Goal: Information Seeking & Learning: Learn about a topic

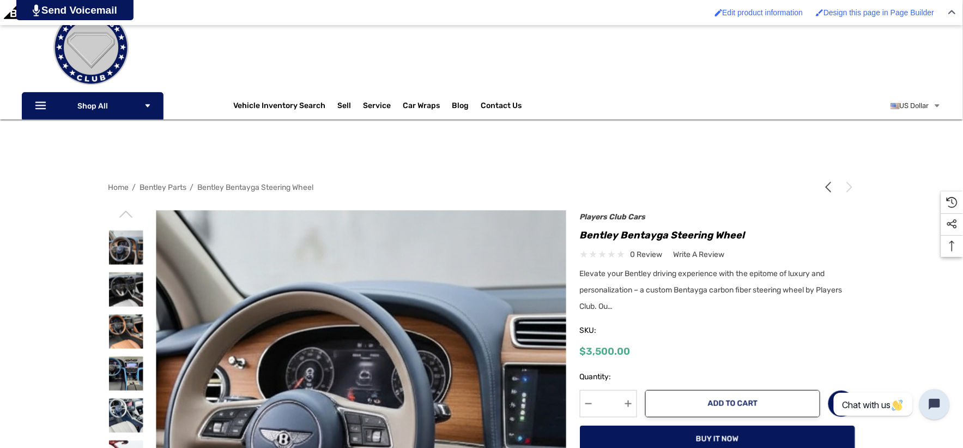
scroll to position [121, 0]
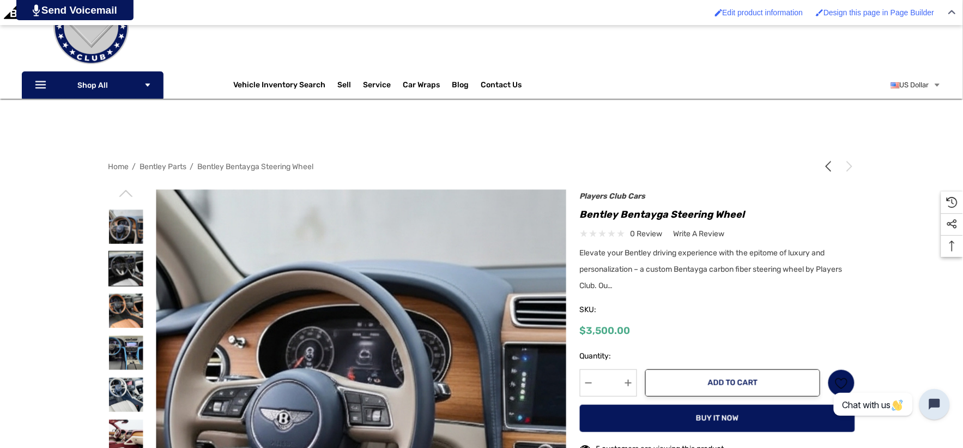
click at [118, 268] on img at bounding box center [126, 268] width 34 height 34
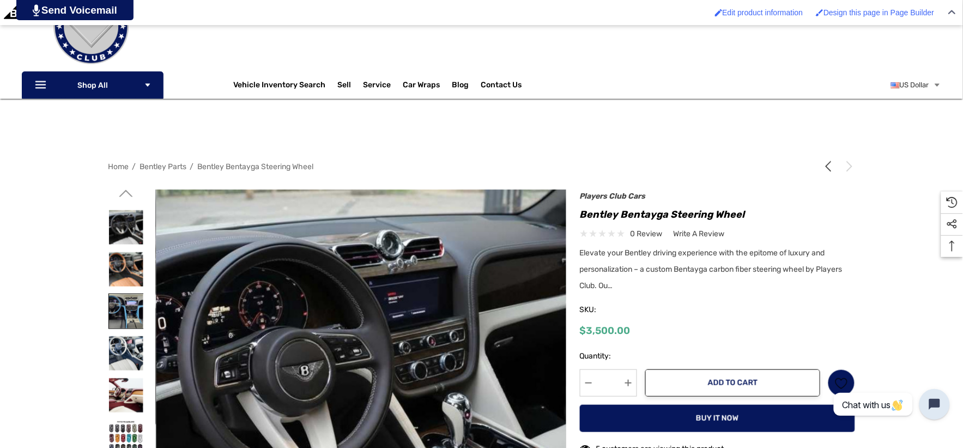
click at [117, 304] on img at bounding box center [126, 311] width 34 height 34
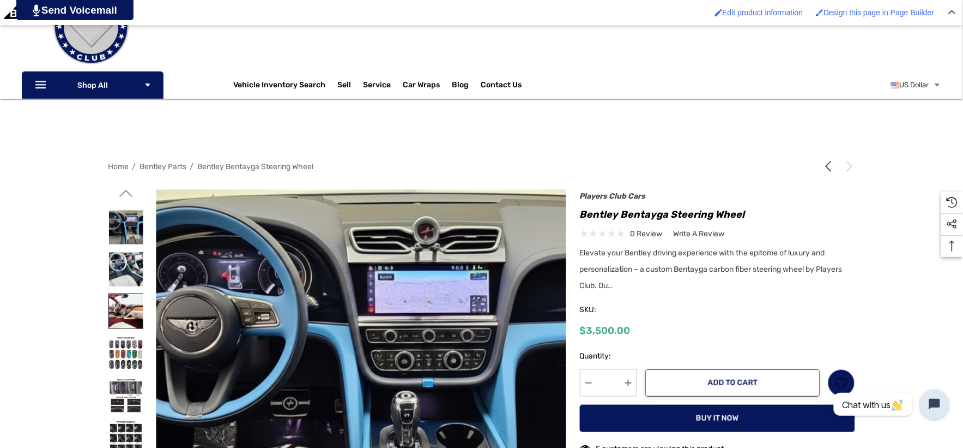
click at [121, 315] on img at bounding box center [126, 311] width 34 height 34
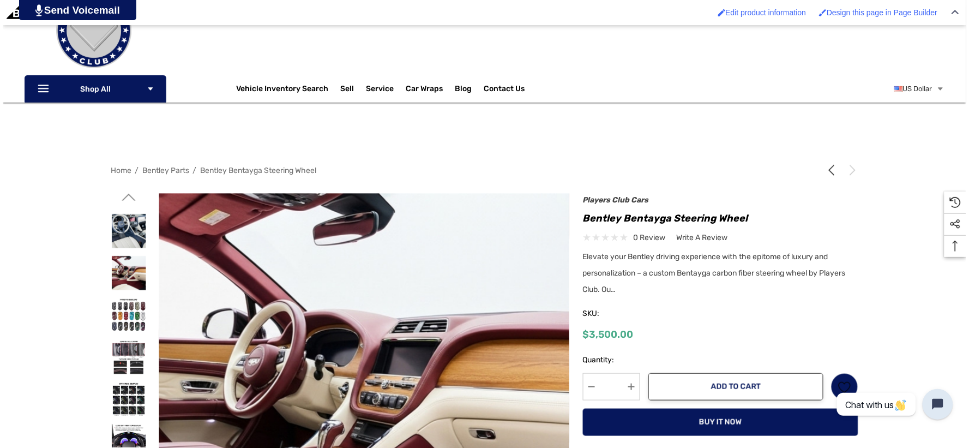
scroll to position [0, 0]
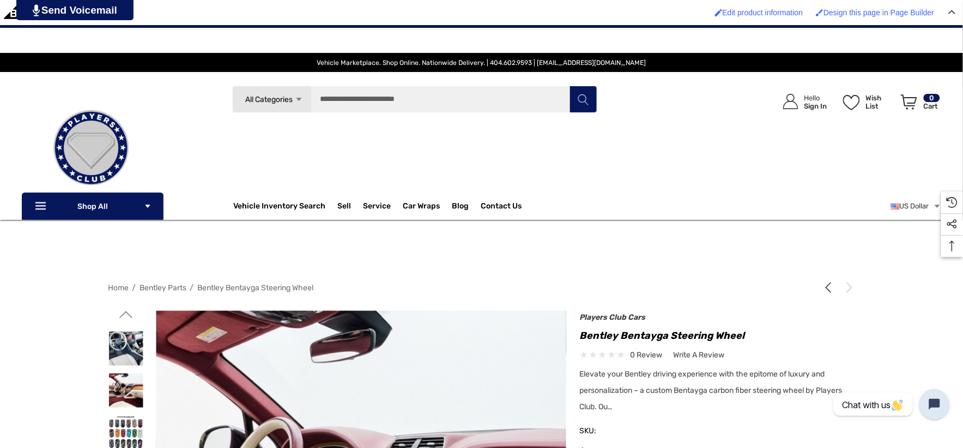
click at [126, 315] on icon "Go to slide 1 of 2" at bounding box center [126, 314] width 14 height 14
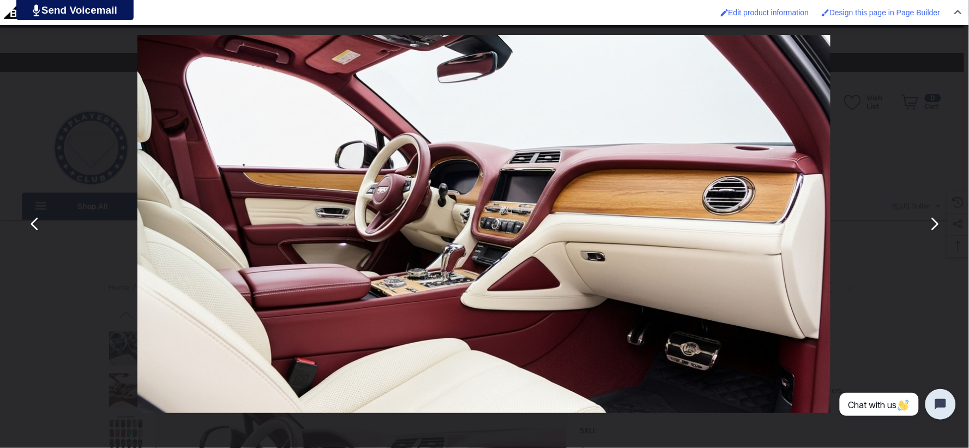
click at [37, 226] on button "You can close this modal content with the ESC key" at bounding box center [35, 224] width 26 height 26
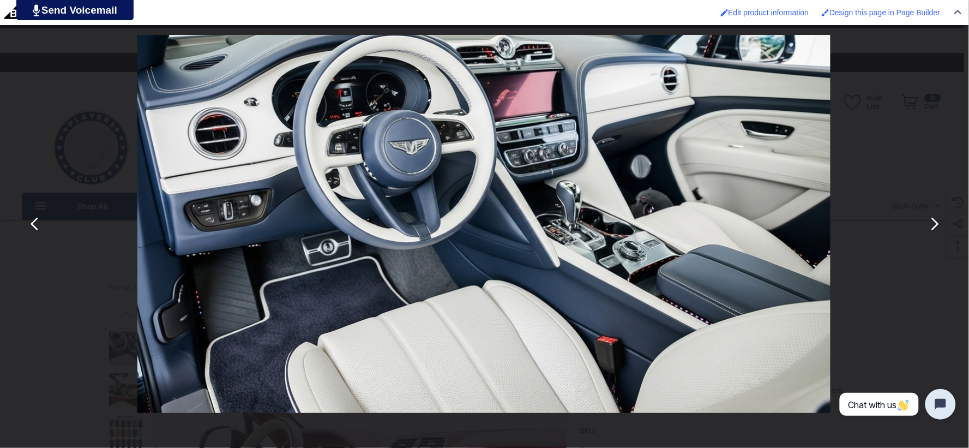
click at [934, 222] on button "You can close this modal content with the ESC key" at bounding box center [934, 224] width 26 height 26
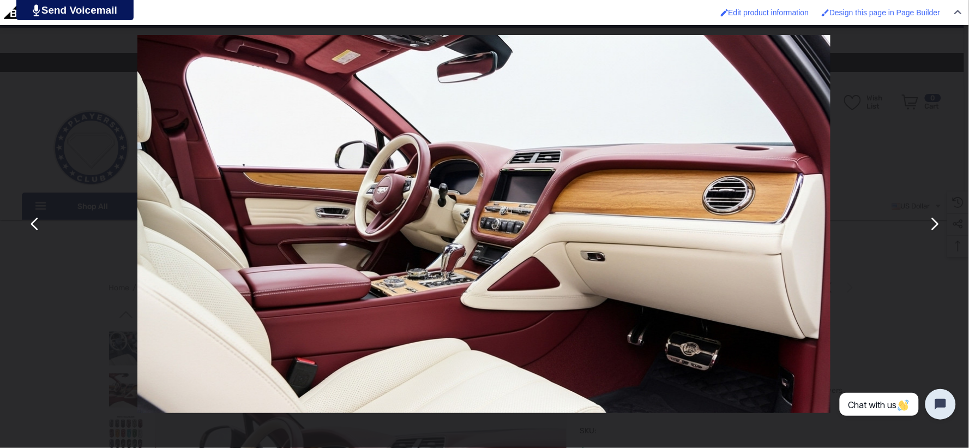
click at [38, 228] on button "You can close this modal content with the ESC key" at bounding box center [35, 224] width 26 height 26
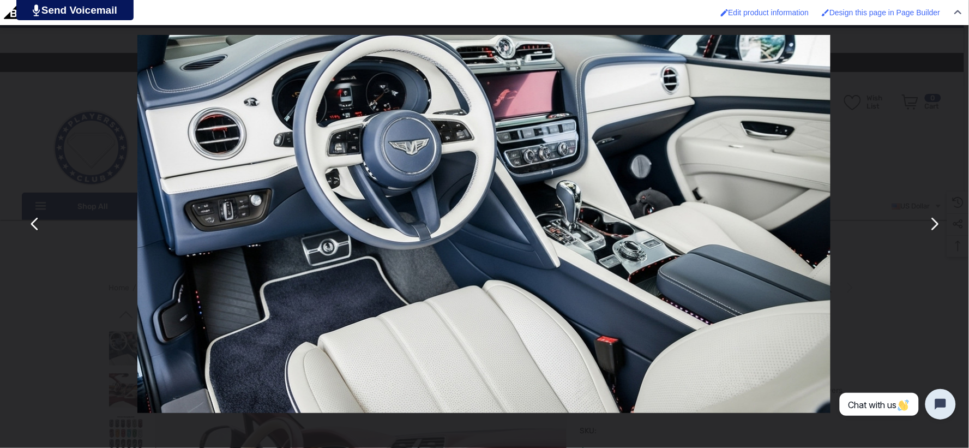
click at [38, 229] on button "You can close this modal content with the ESC key" at bounding box center [35, 224] width 26 height 26
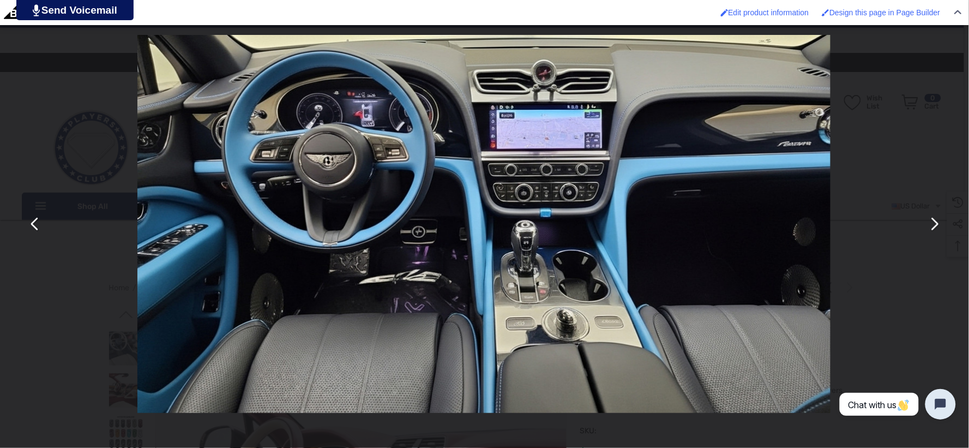
click at [38, 229] on button "You can close this modal content with the ESC key" at bounding box center [35, 224] width 26 height 26
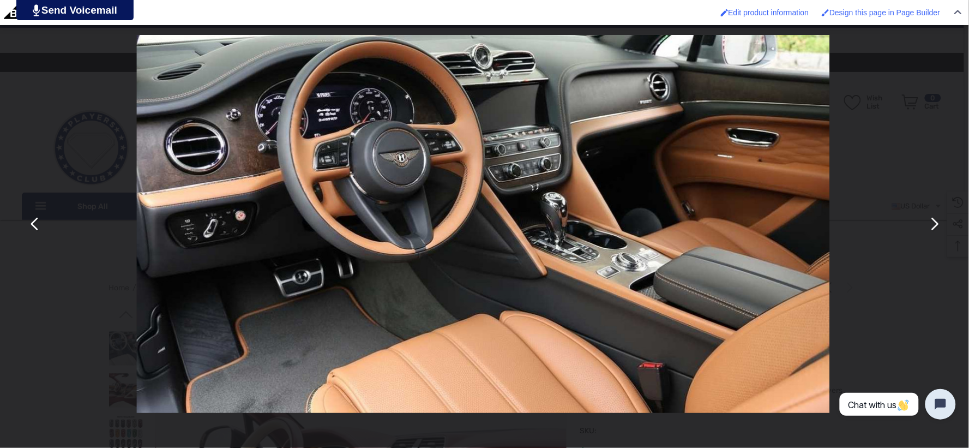
click at [38, 229] on button "You can close this modal content with the ESC key" at bounding box center [35, 224] width 26 height 26
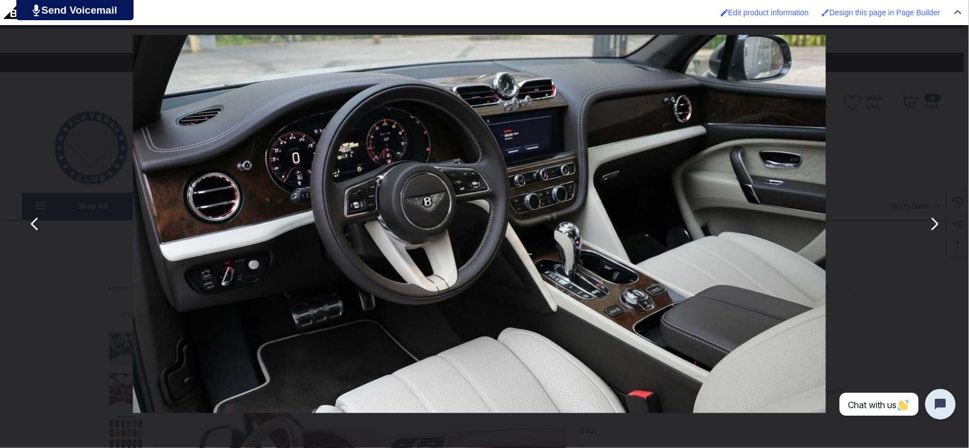
click at [38, 229] on button "You can close this modal content with the ESC key" at bounding box center [35, 224] width 26 height 26
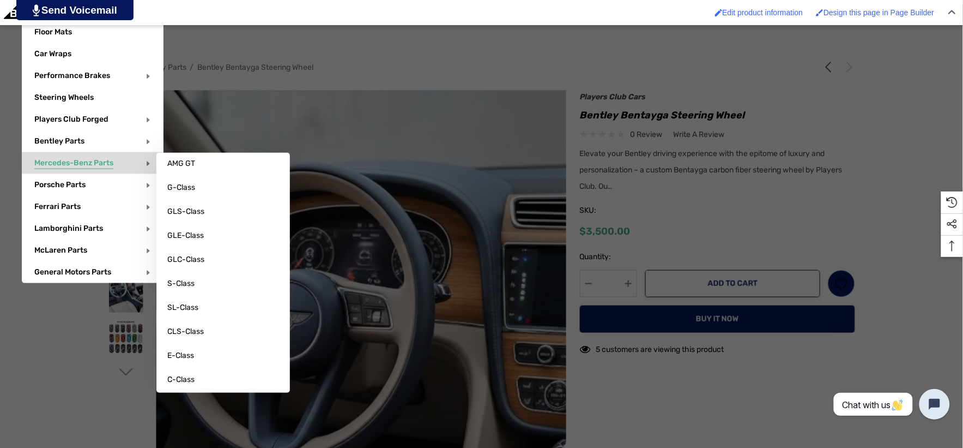
scroll to position [242, 0]
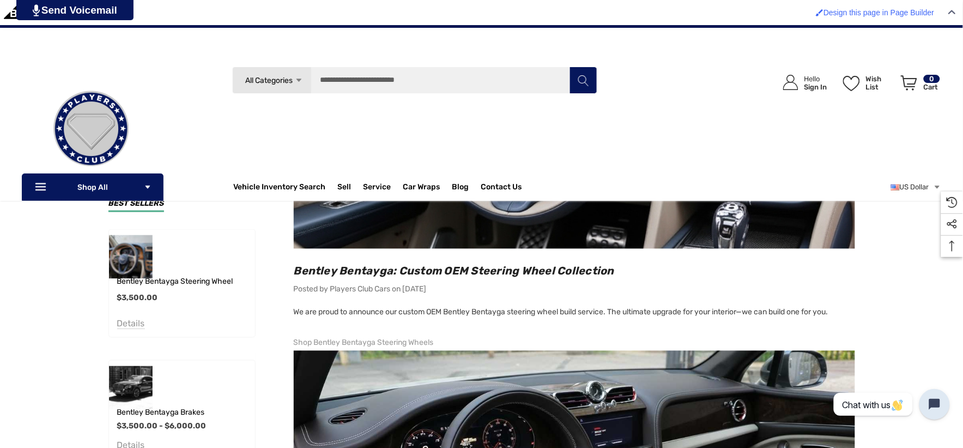
scroll to position [334, 0]
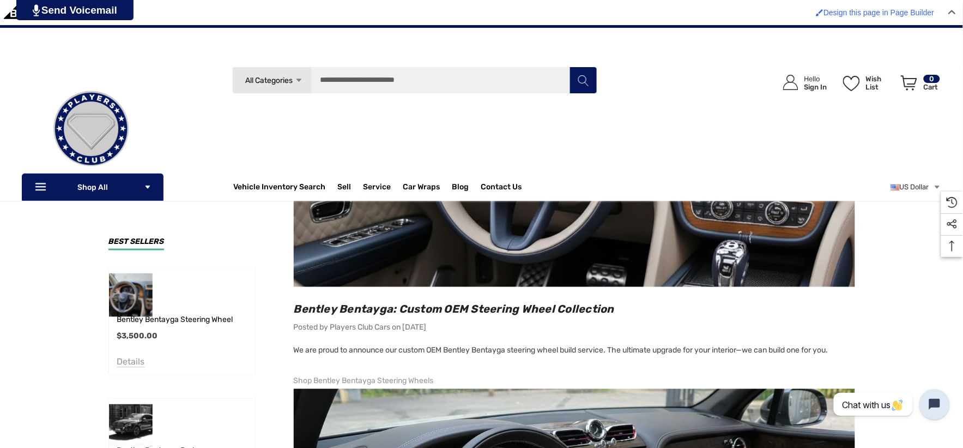
click at [635, 311] on h2 "Bentley Bentayga: Custom OEM Steering Wheel Collection" at bounding box center [575, 309] width 562 height 14
copy span "Bentley Bentayga: Custom OEM Steering Wheel Collection"
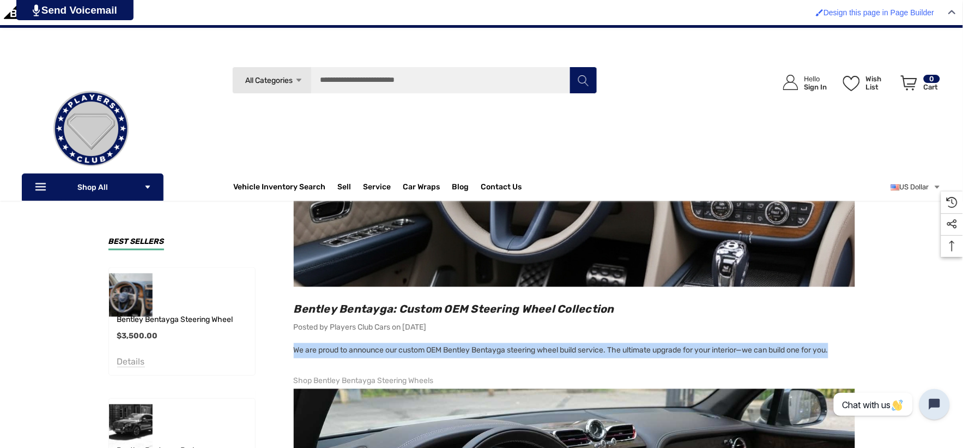
copy p "We are proud to announce our custom OEM Bentley Bentayga steering wheel build s…"
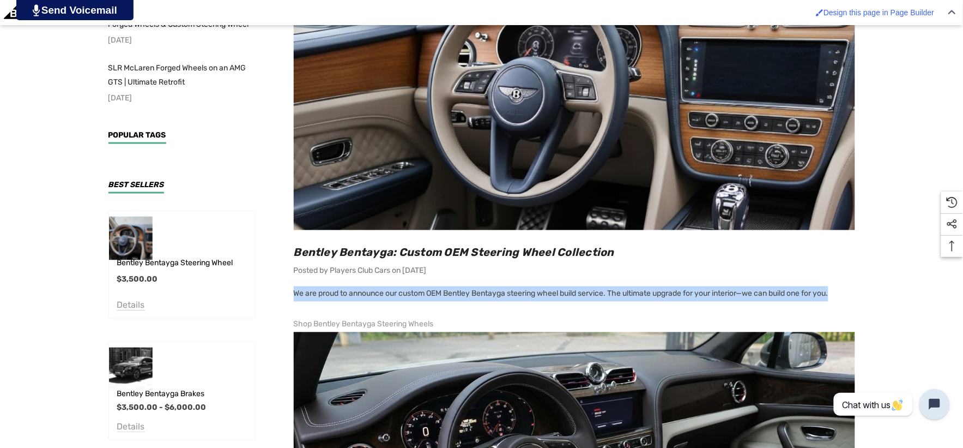
scroll to position [424, 0]
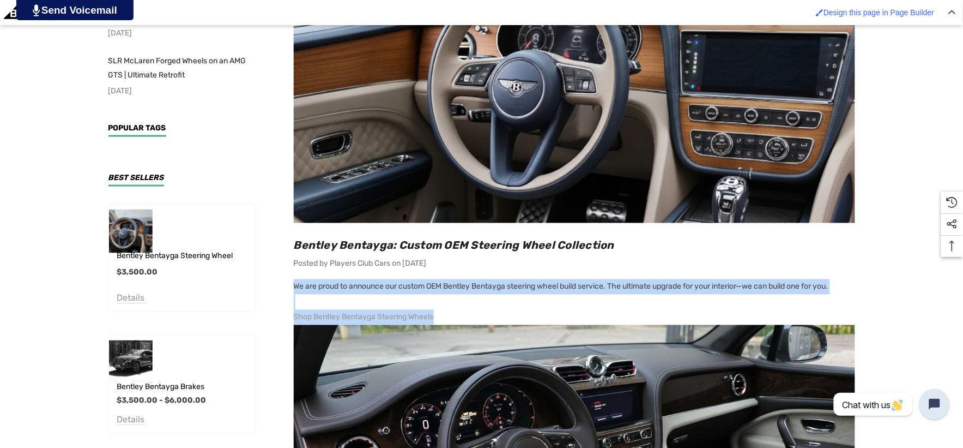
copy p "We are proud to announce our custom OEM Bentley Bentayga steering wheel build s…"
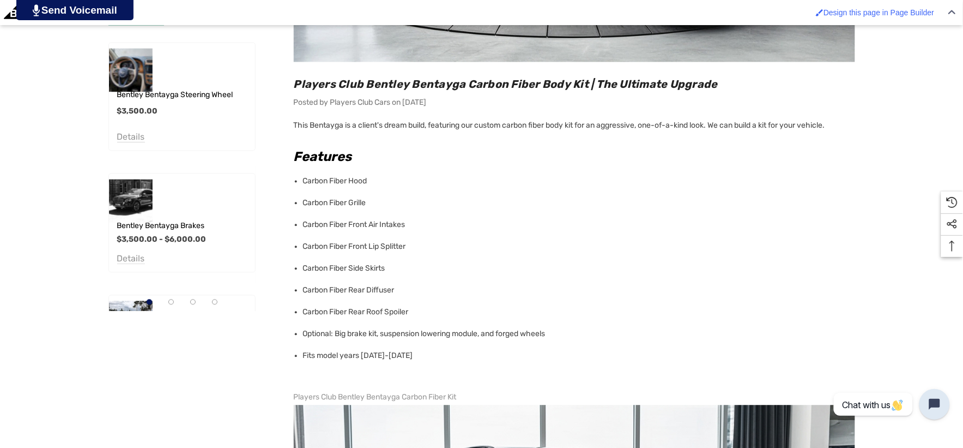
scroll to position [606, 0]
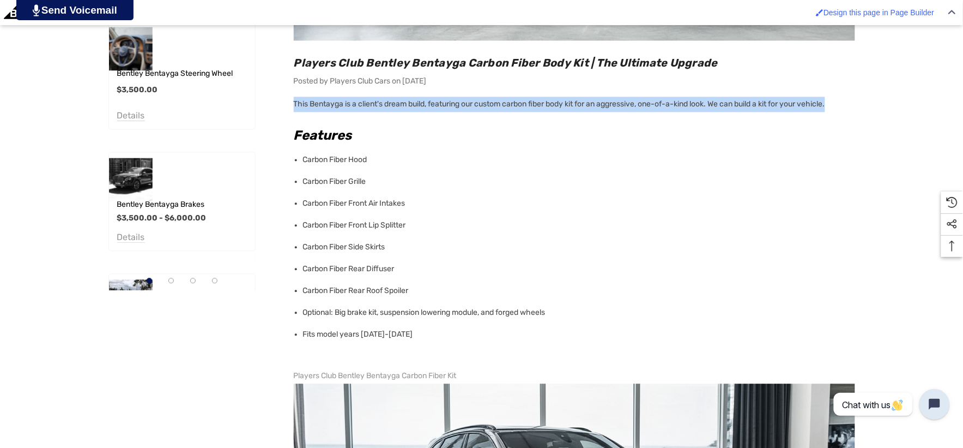
copy p "This Bentayga is a client's dream build, featuring our custom carbon fiber body…"
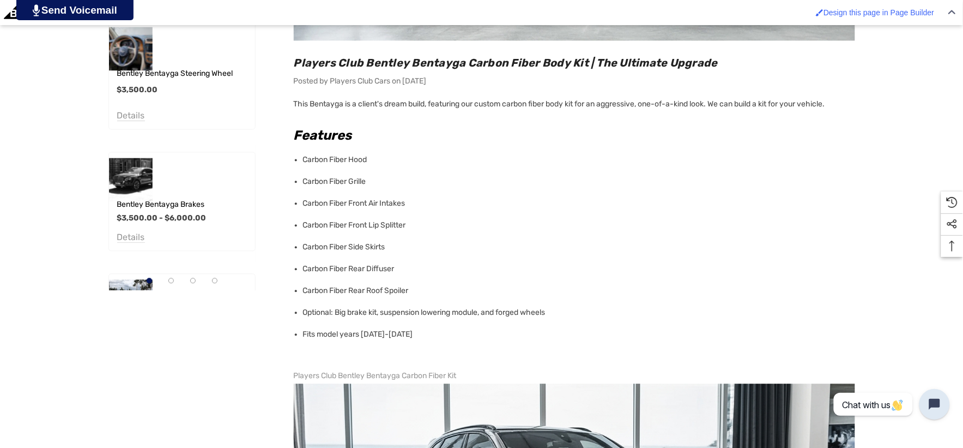
copy link "Players Club Bentley Bentayga Carbon Fiber Kit"
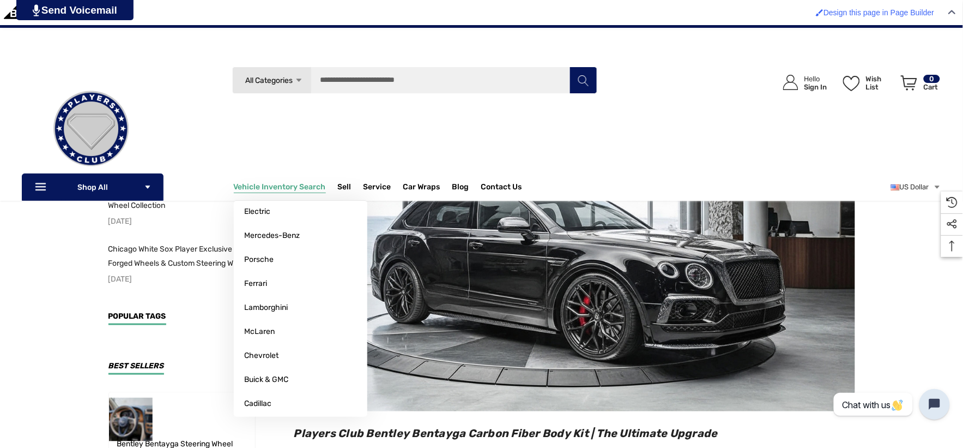
scroll to position [182, 0]
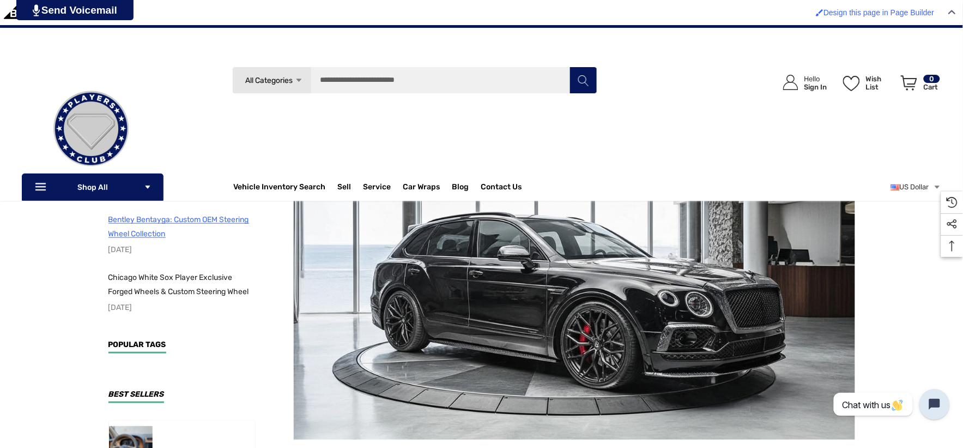
click at [161, 216] on span "Bentley Bentayga: Custom OEM Steering Wheel Collection" at bounding box center [178, 226] width 141 height 23
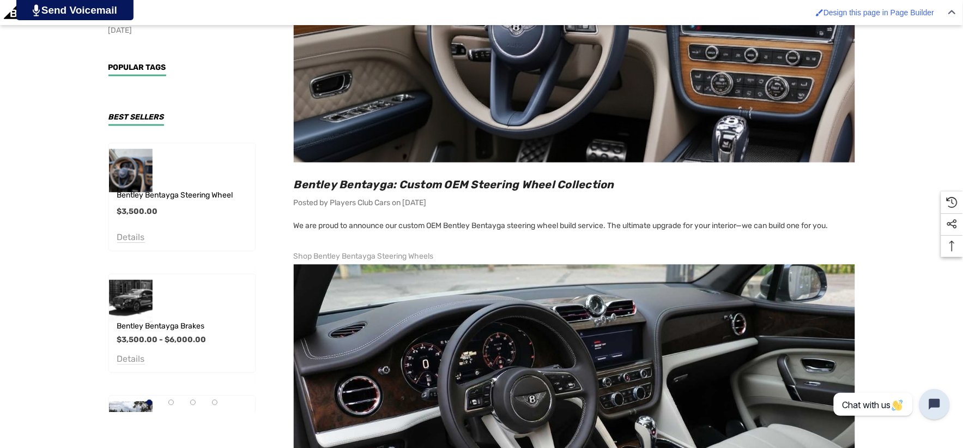
scroll to position [606, 0]
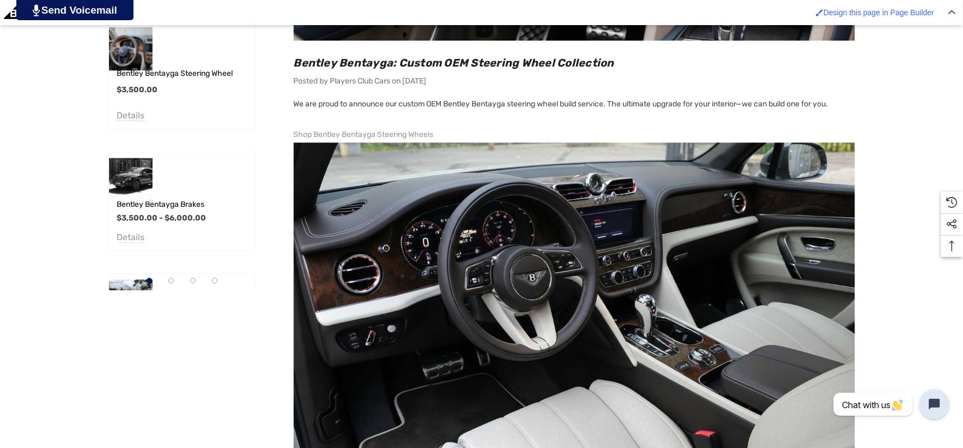
copy link "Shop Bentley Bentayga Steering Wheels"
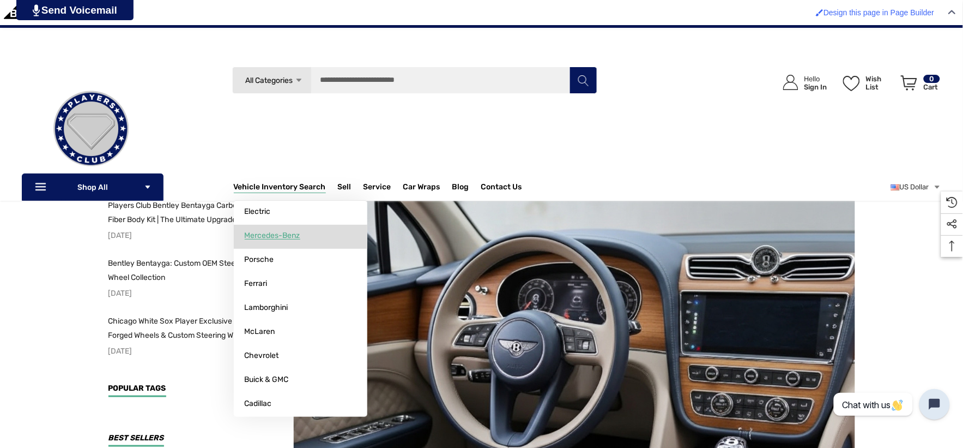
scroll to position [121, 0]
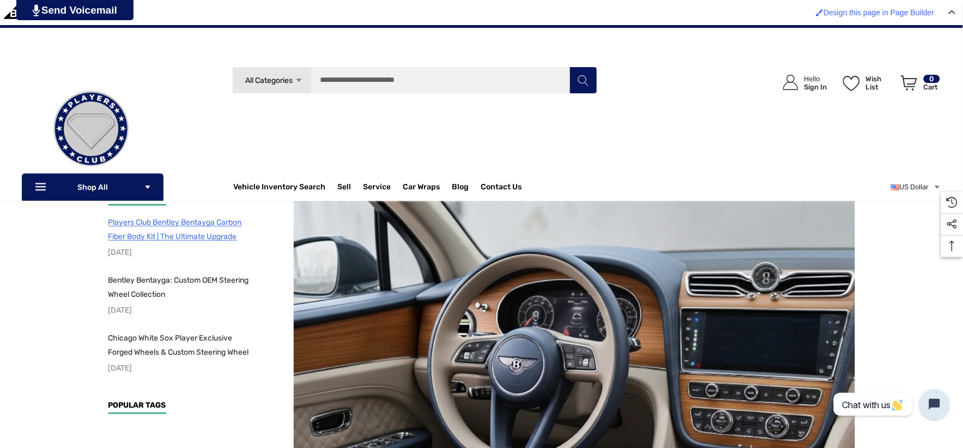
click at [180, 232] on span "Players Club Bentley Bentayga Carbon Fiber Body Kit | The Ultimate Upgrade" at bounding box center [175, 229] width 134 height 23
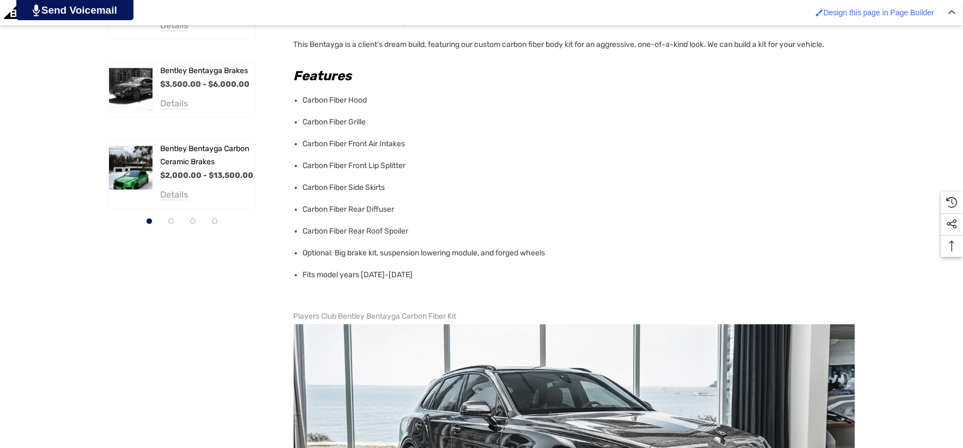
scroll to position [666, 0]
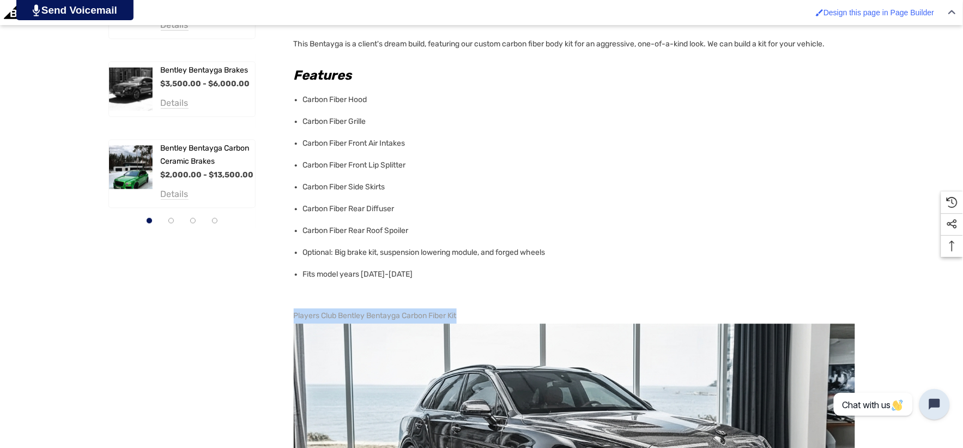
copy link "Players Club Bentley Bentayga Carbon Fiber Kit"
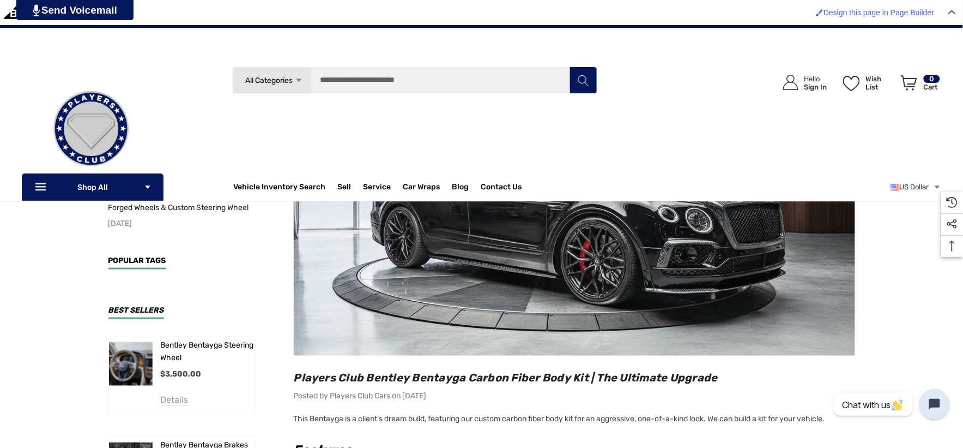
scroll to position [121, 0]
